Goal: Information Seeking & Learning: Learn about a topic

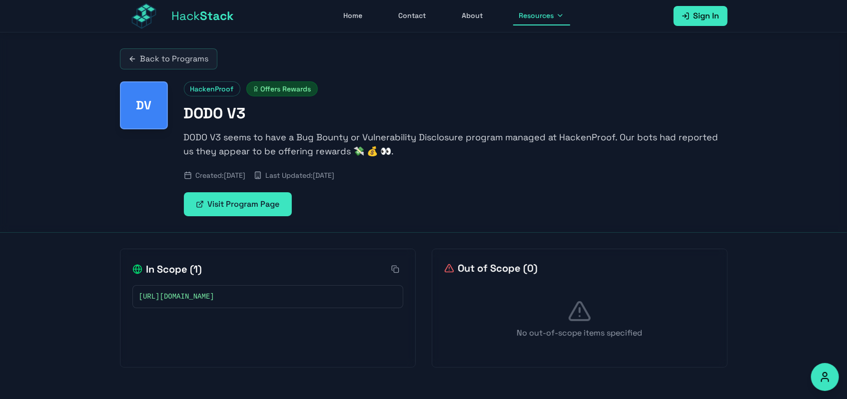
click at [133, 194] on div "DV HackenProof Offers Rewards DODO V3 DODO V3 seems to have a Bug Bounty or Vul…" at bounding box center [424, 148] width 608 height 135
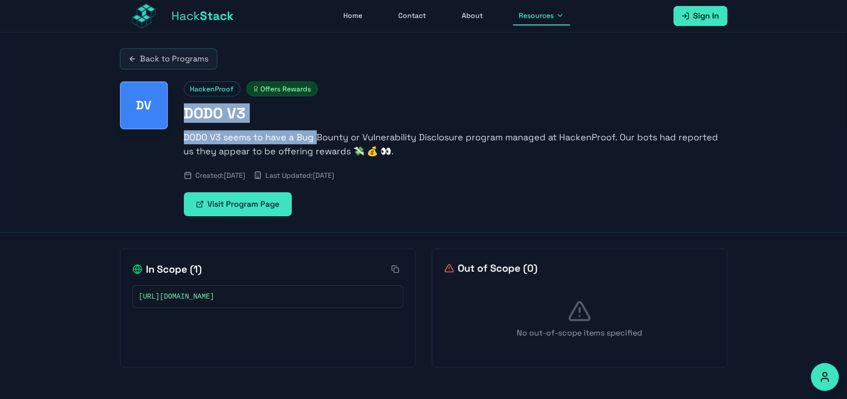
drag, startPoint x: 187, startPoint y: 113, endPoint x: 316, endPoint y: 126, distance: 129.0
click at [316, 126] on div "HackenProof Offers Rewards DODO V3 DODO V3 seems to have a Bug Bounty or Vulner…" at bounding box center [456, 148] width 544 height 135
click at [312, 120] on h1 "DODO V3" at bounding box center [456, 113] width 544 height 18
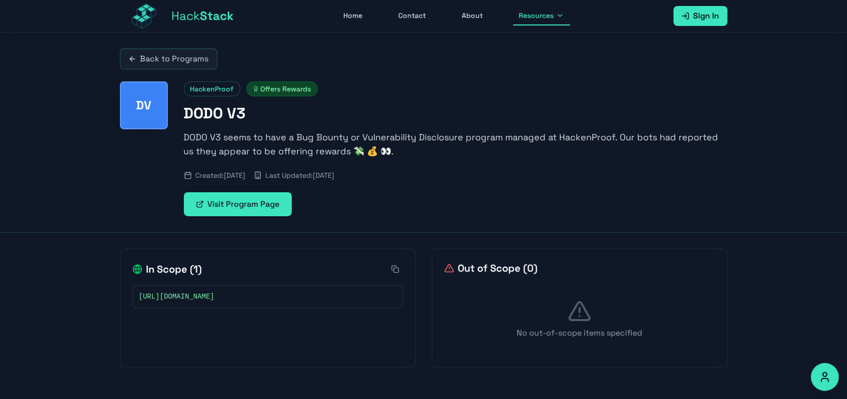
click at [176, 296] on span "[URL][DOMAIN_NAME]" at bounding box center [176, 297] width 75 height 10
click at [393, 295] on icon at bounding box center [392, 297] width 6 height 6
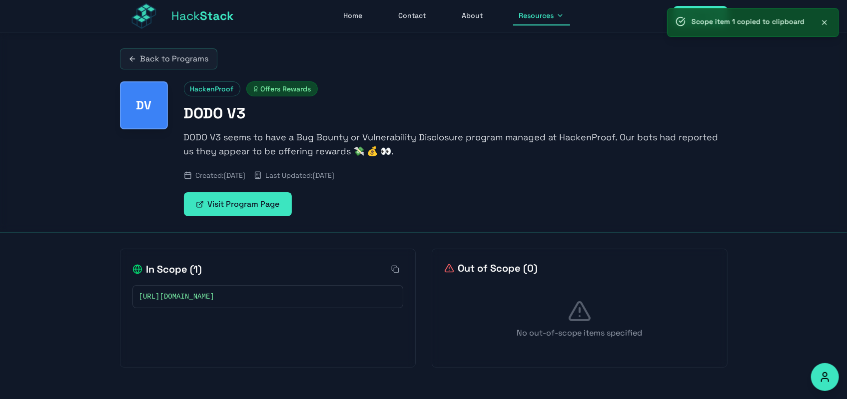
click at [236, 212] on link "Visit Program Page" at bounding box center [238, 204] width 108 height 24
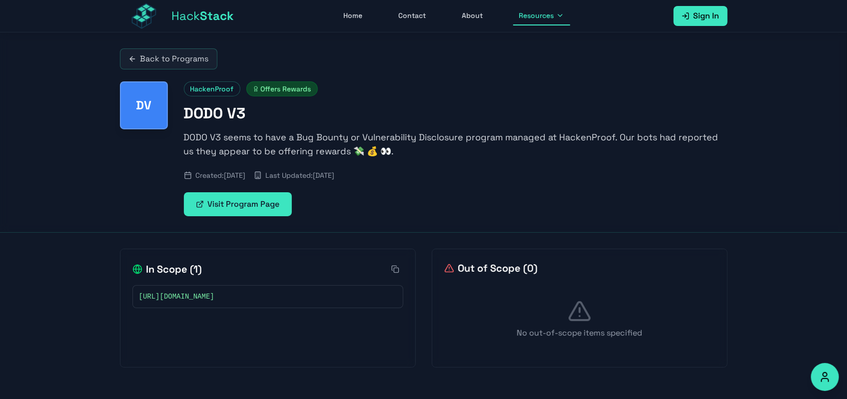
click at [205, 27] on link "Hack Stack" at bounding box center [177, 16] width 114 height 32
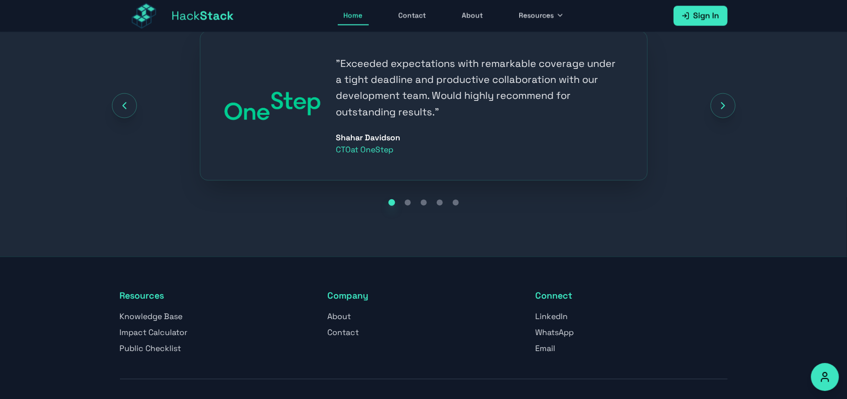
scroll to position [1302, 0]
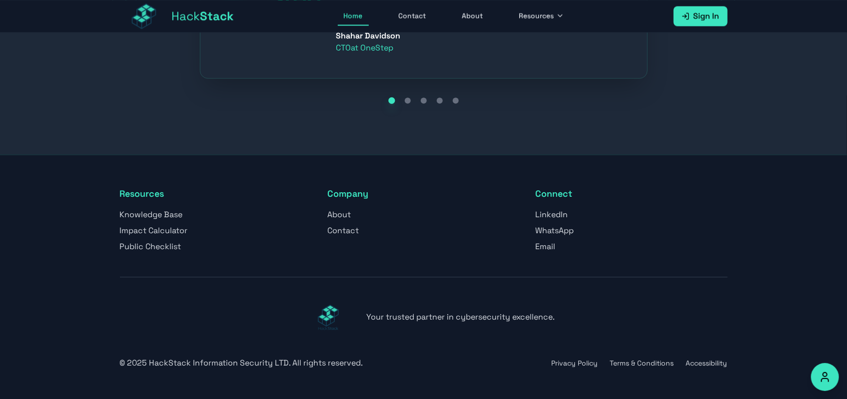
click at [553, 9] on button "Resources" at bounding box center [541, 15] width 57 height 19
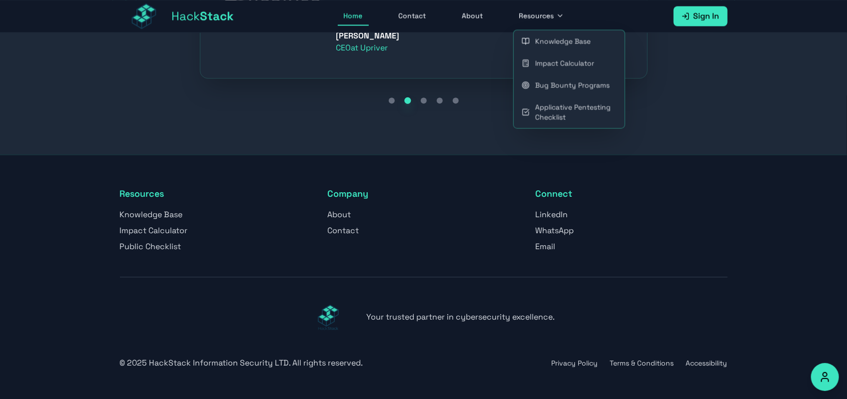
click at [556, 15] on icon at bounding box center [560, 15] width 8 height 8
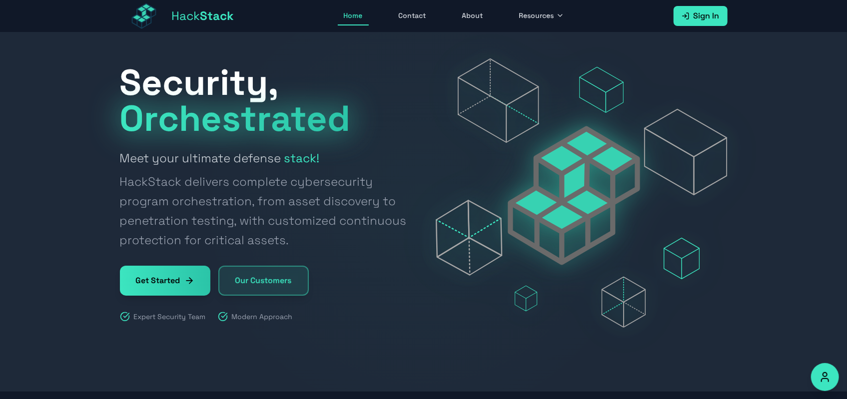
scroll to position [0, 0]
